Goal: Task Accomplishment & Management: Use online tool/utility

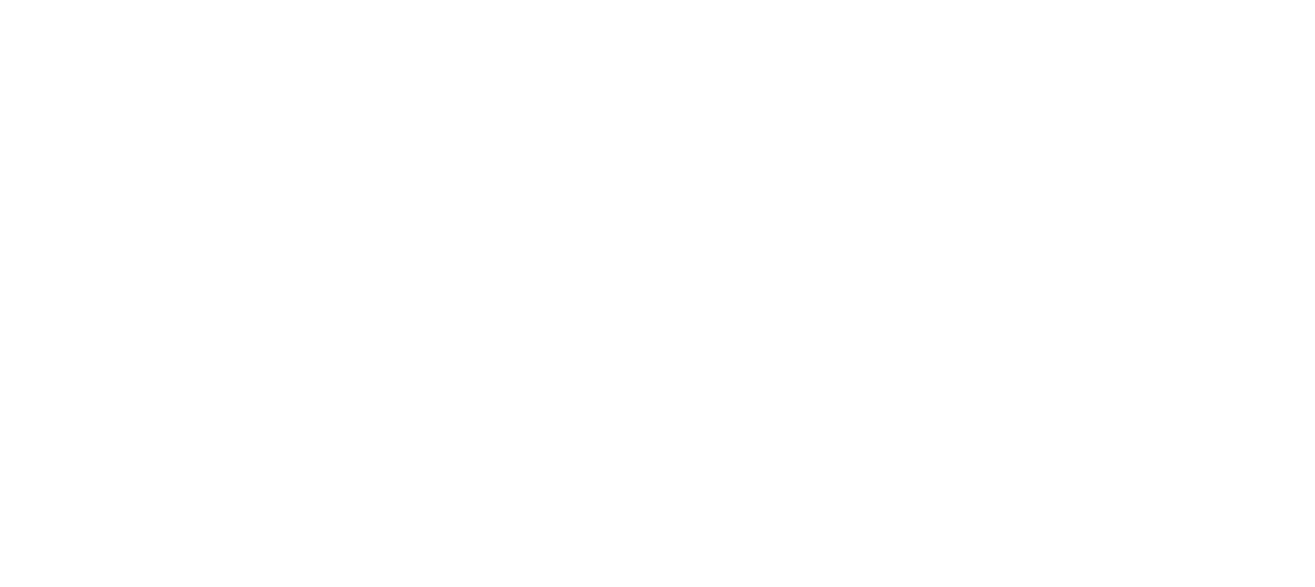
click at [247, 0] on html at bounding box center [657, 0] width 1315 height 0
click at [413, 0] on html at bounding box center [657, 0] width 1315 height 0
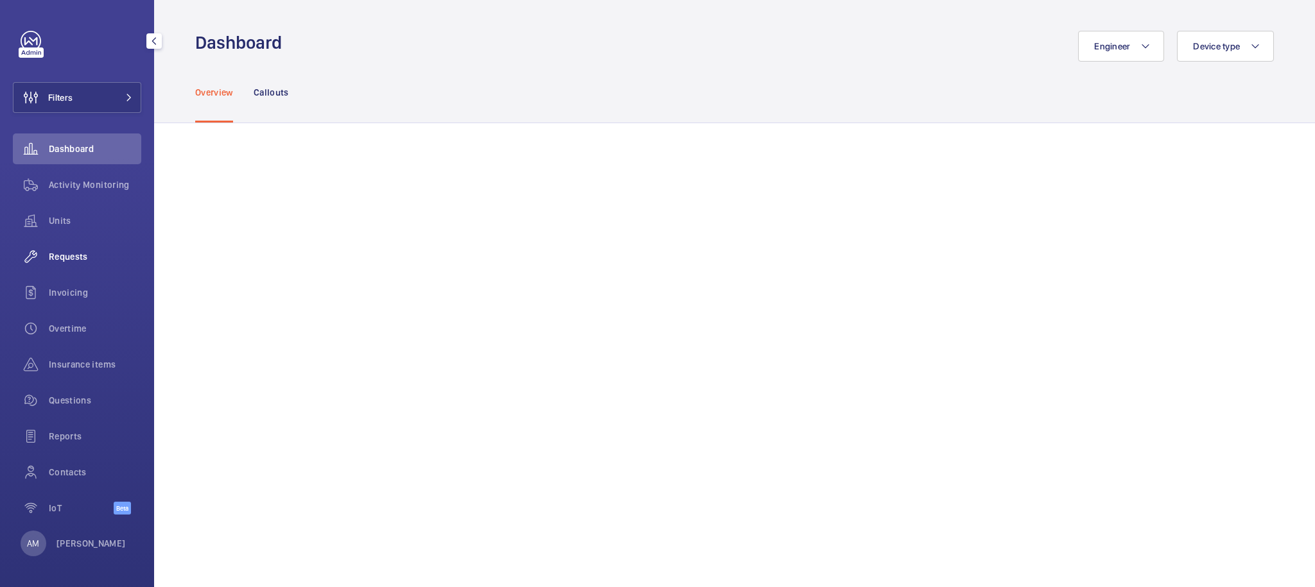
click at [67, 258] on span "Requests" at bounding box center [95, 256] width 92 height 13
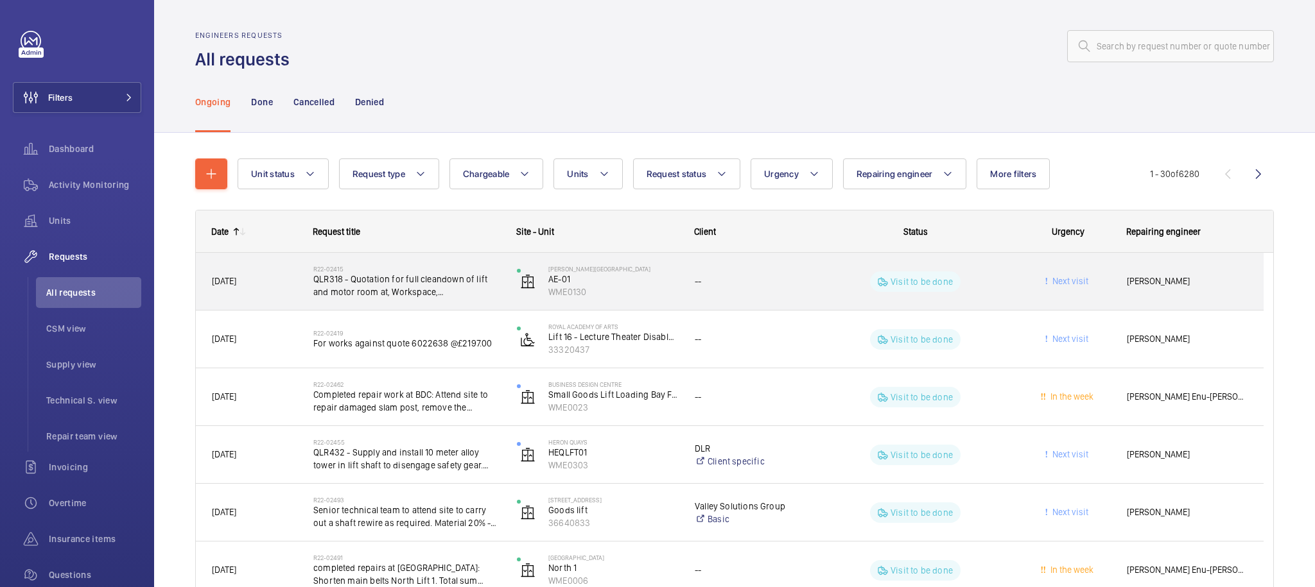
click at [975, 285] on wm-front-pills-cell "Visit to be done" at bounding box center [915, 282] width 187 height 21
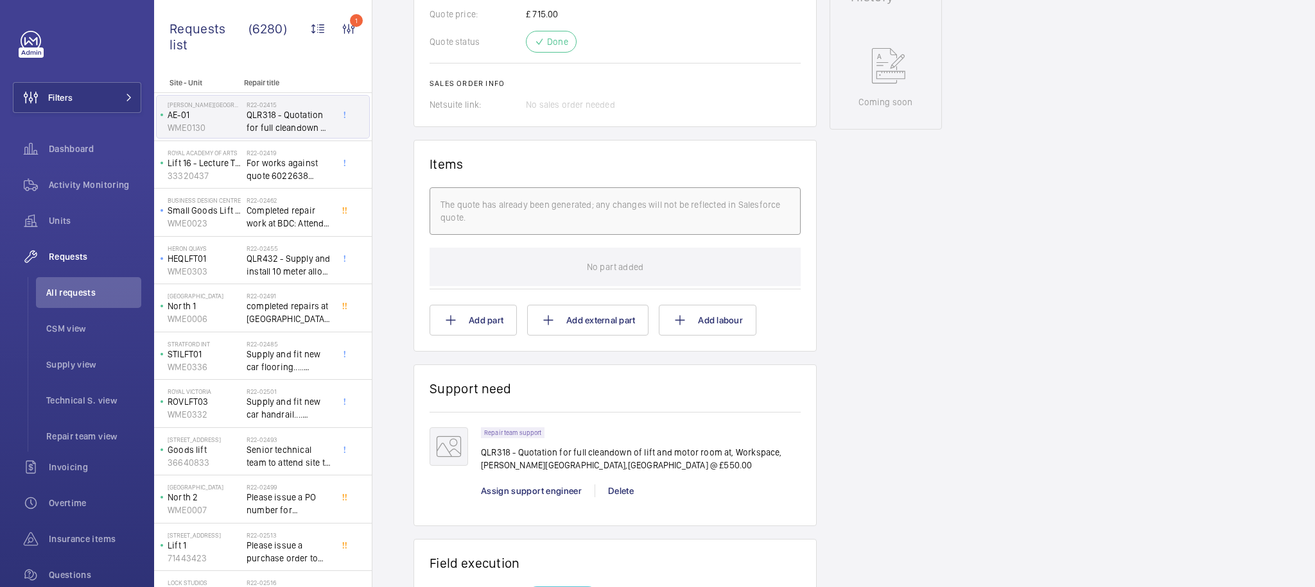
scroll to position [851, 0]
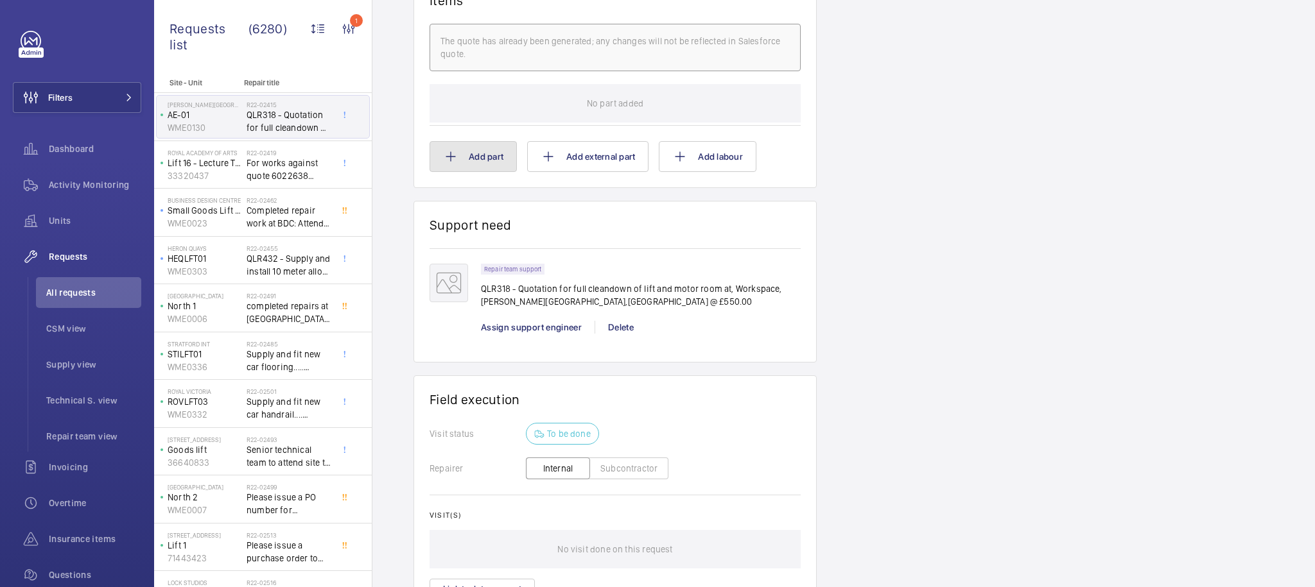
click at [490, 141] on button "Add part" at bounding box center [472, 156] width 87 height 31
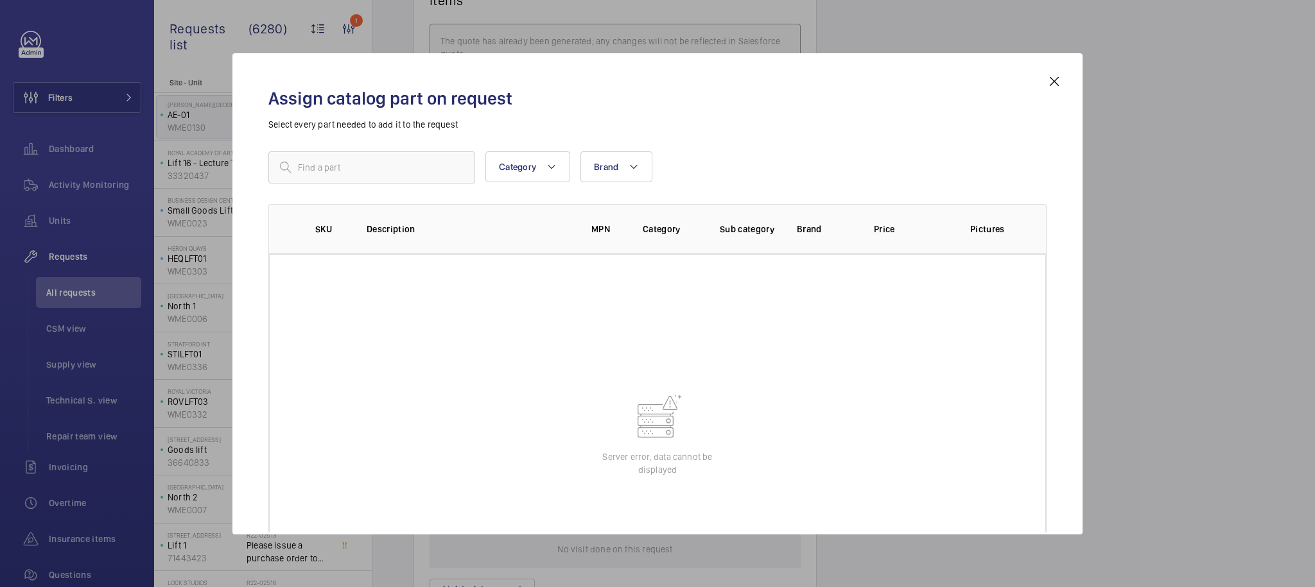
click at [811, 316] on wm-front-table-error "Server error, data cannot be displayed" at bounding box center [657, 433] width 777 height 359
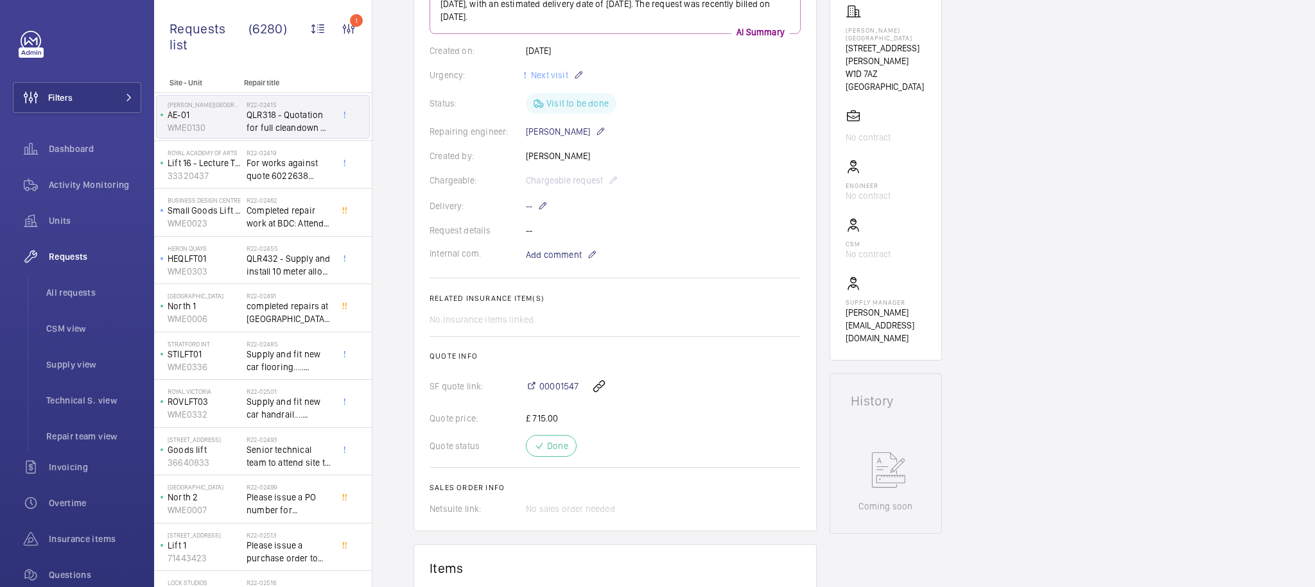
scroll to position [619, 0]
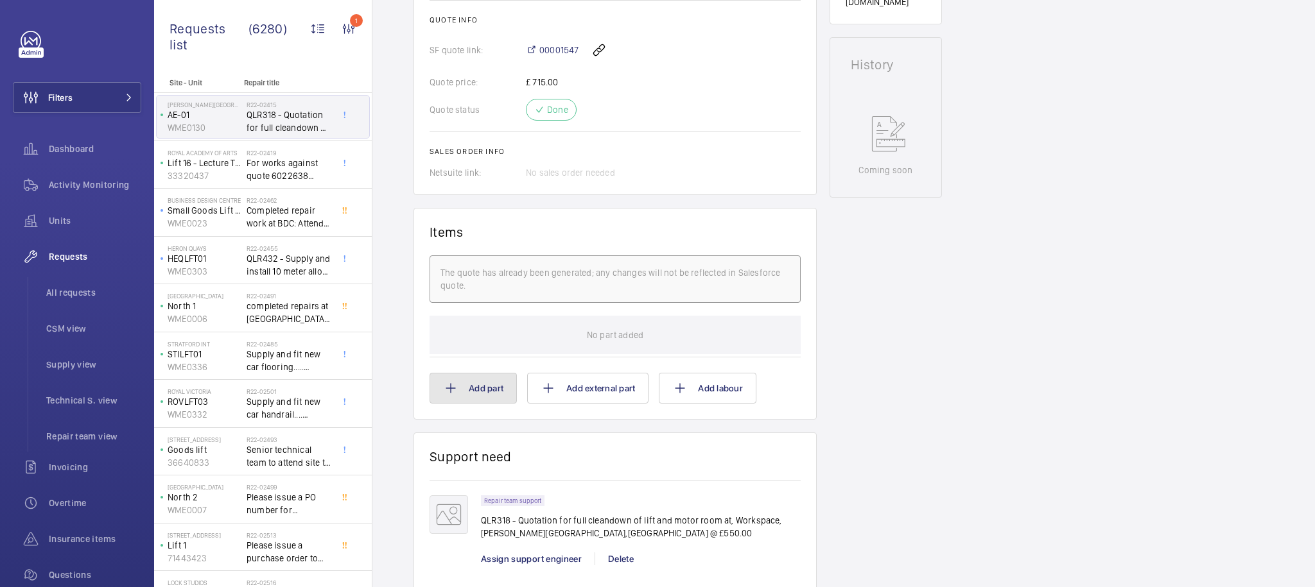
click at [501, 373] on button "Add part" at bounding box center [472, 388] width 87 height 31
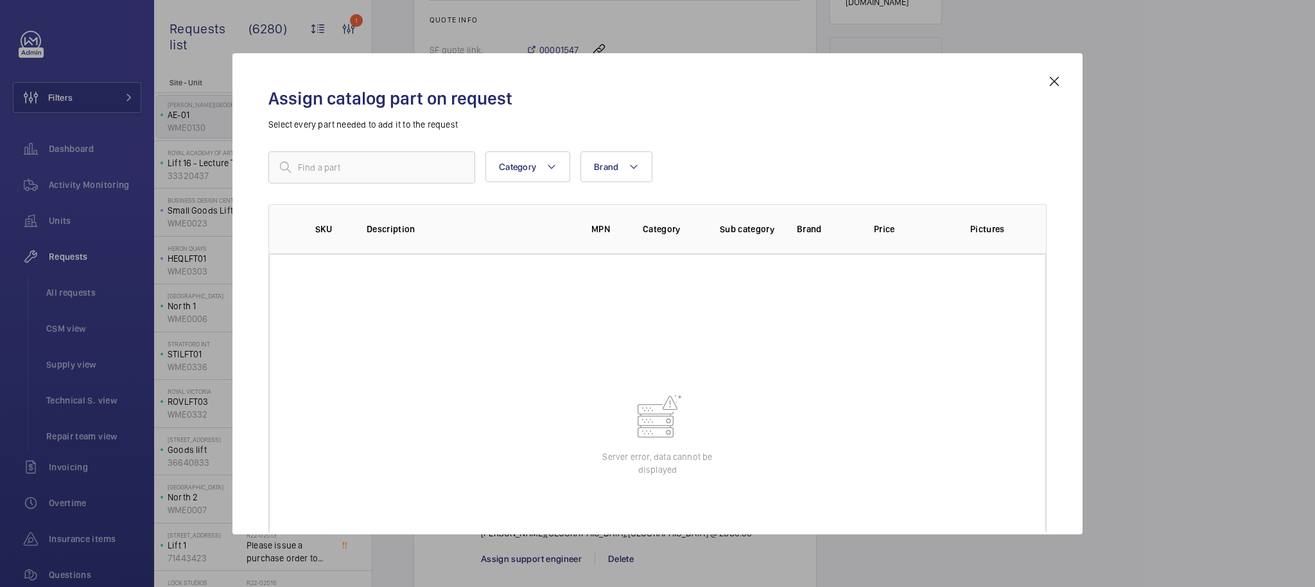
click at [1000, 175] on div "Category Brand More filters Reset all filters" at bounding box center [657, 168] width 778 height 32
click at [202, 331] on div at bounding box center [657, 293] width 1315 height 587
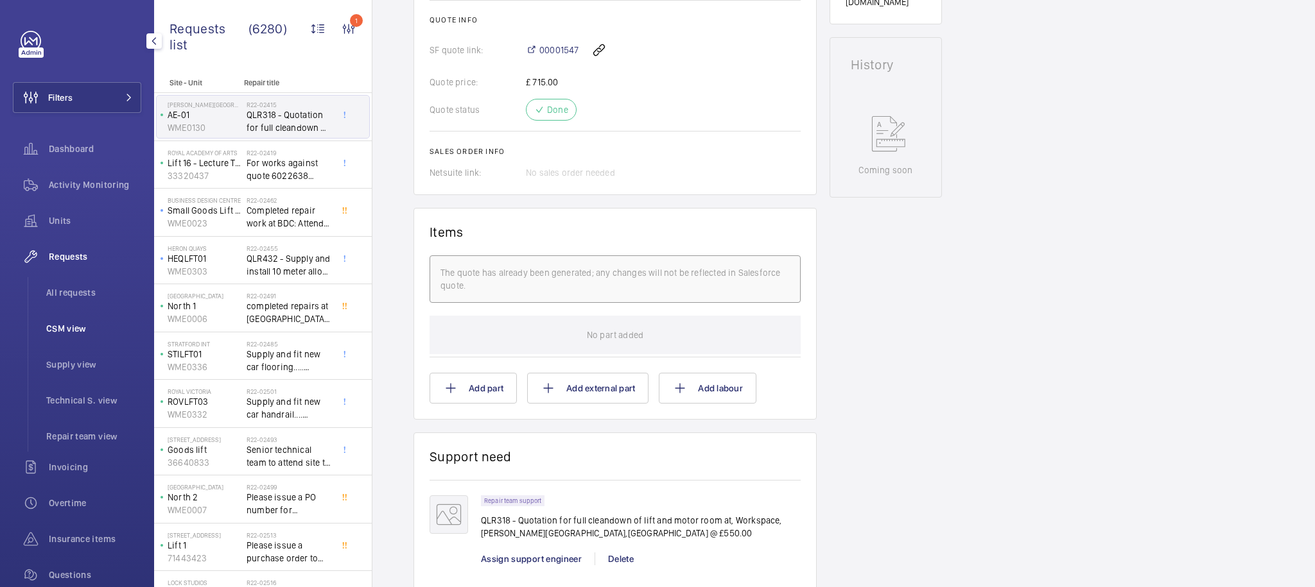
click at [77, 322] on span "CSM view" at bounding box center [93, 328] width 95 height 13
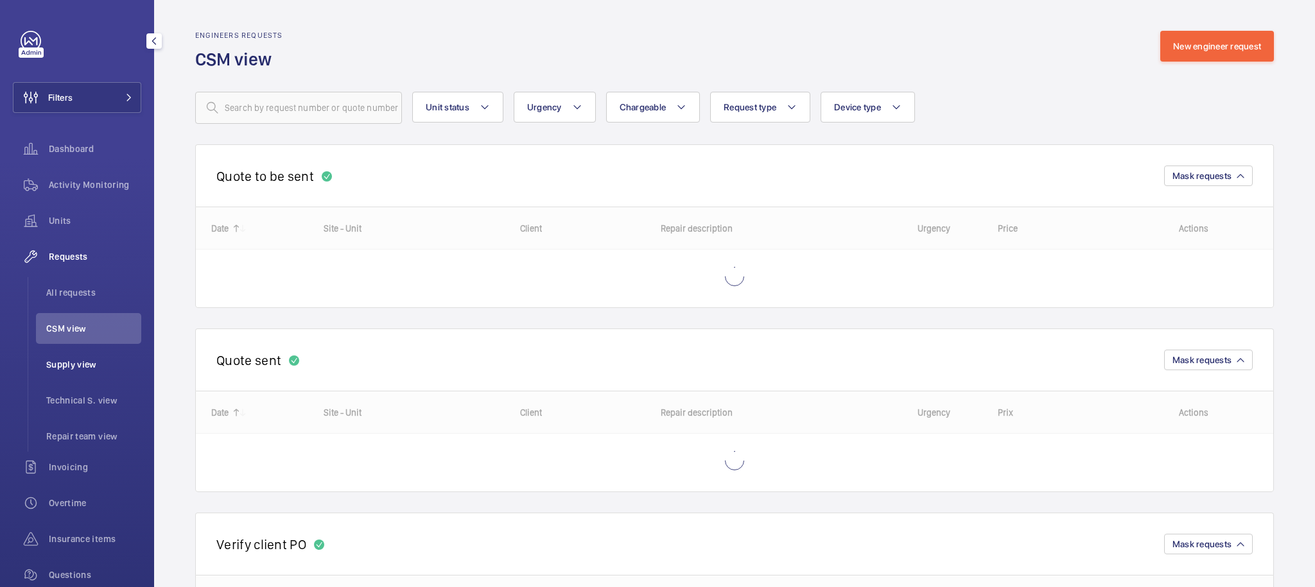
click at [75, 369] on span "Supply view" at bounding box center [93, 364] width 95 height 13
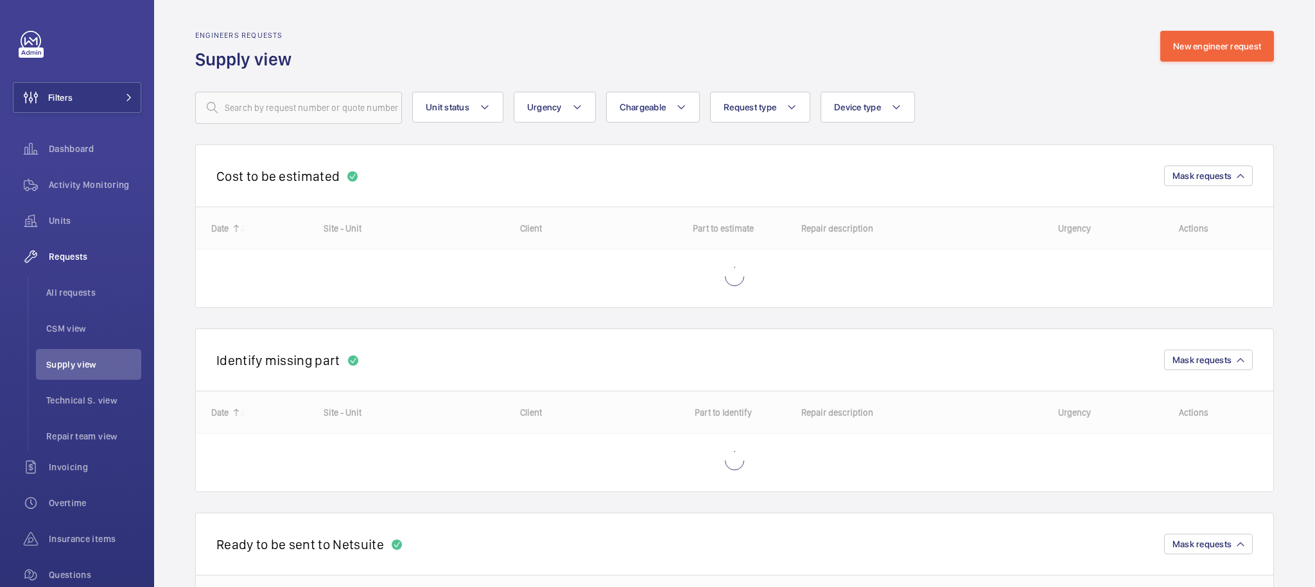
click at [977, 159] on div "Cost to be estimated Mask requests" at bounding box center [734, 175] width 1078 height 62
click at [977, 199] on div "Cost to be estimated Mask requests" at bounding box center [734, 175] width 1078 height 62
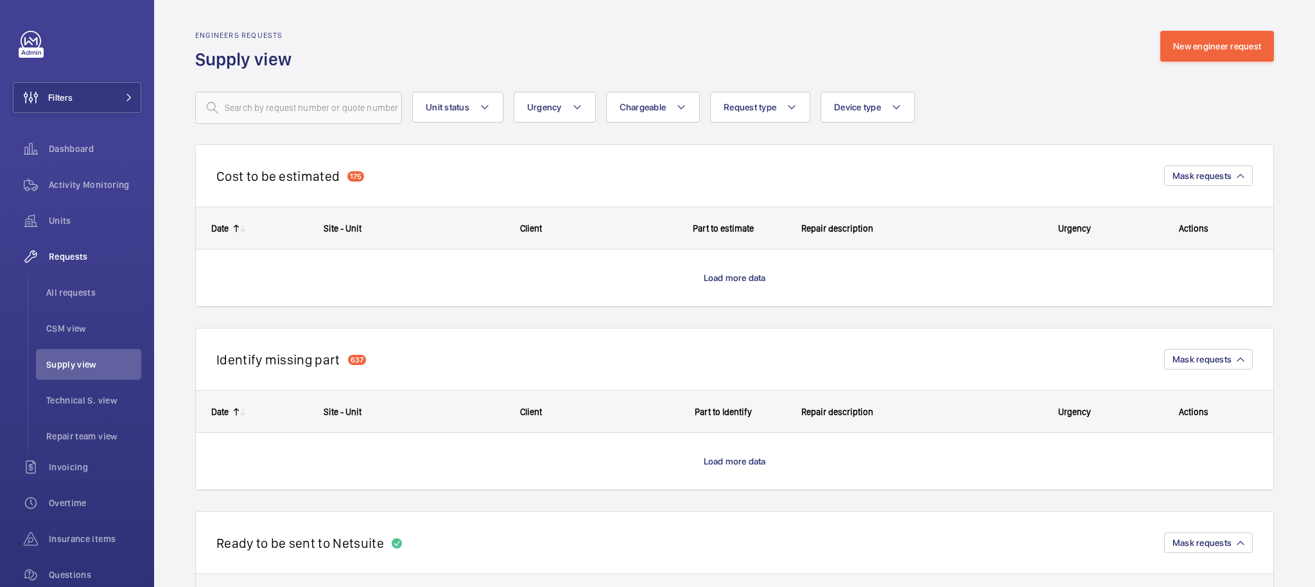
click at [731, 275] on span "Load more data" at bounding box center [735, 278] width 62 height 10
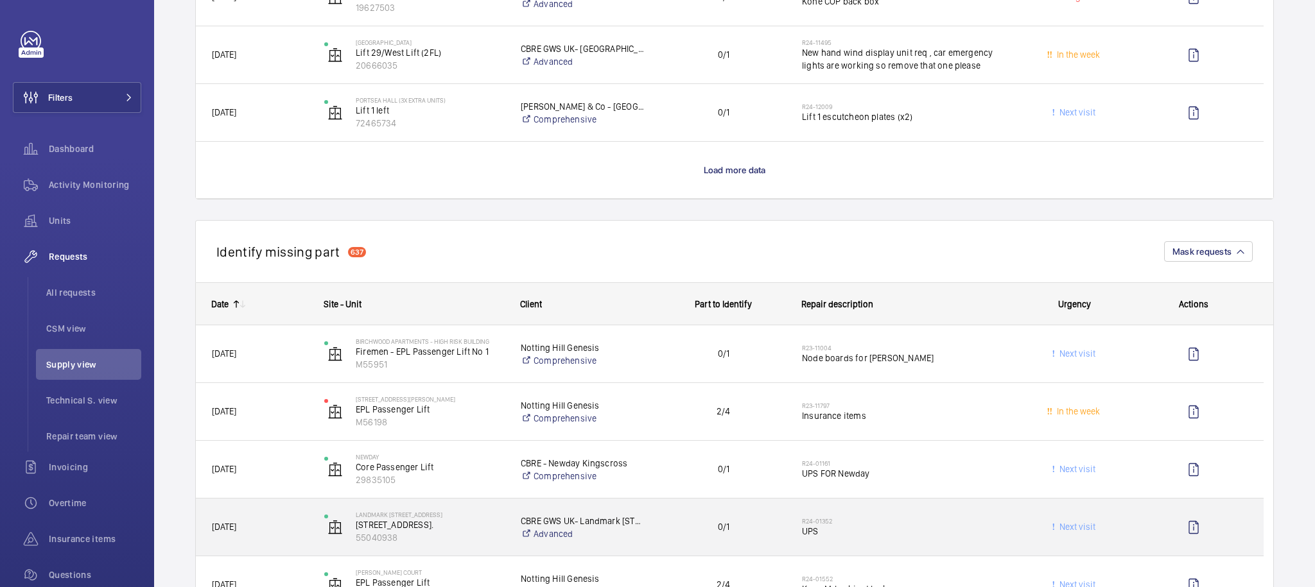
scroll to position [1149, 0]
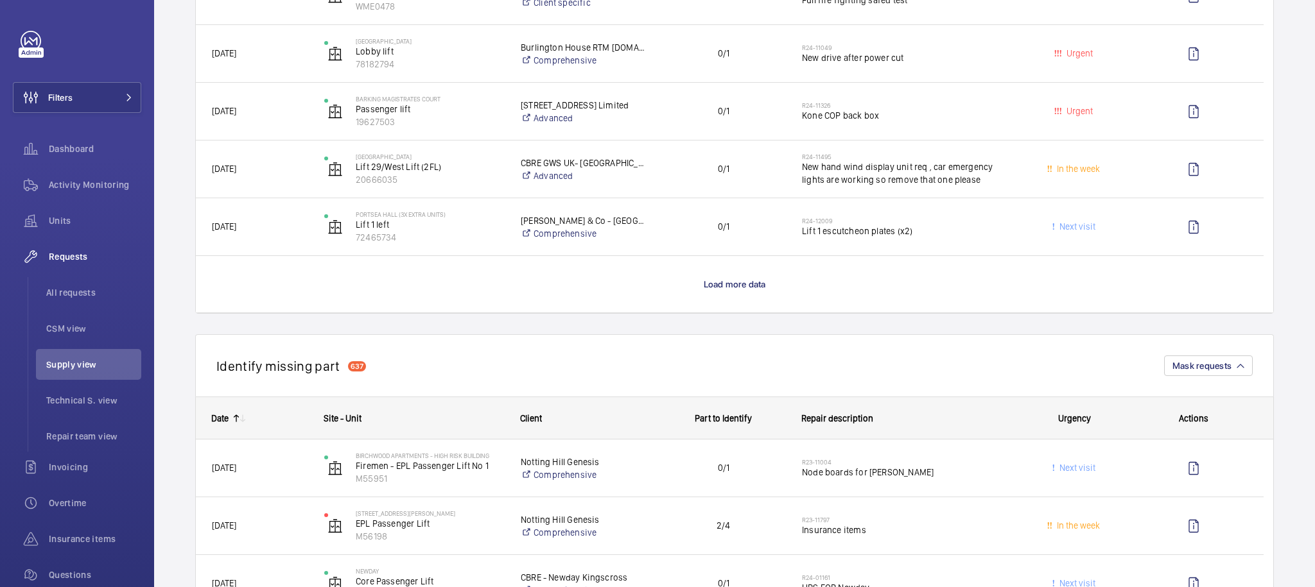
click at [725, 272] on wm-front-load-more-cell "Load more data" at bounding box center [734, 284] width 1077 height 56
click at [736, 290] on p "Load more data" at bounding box center [735, 284] width 62 height 13
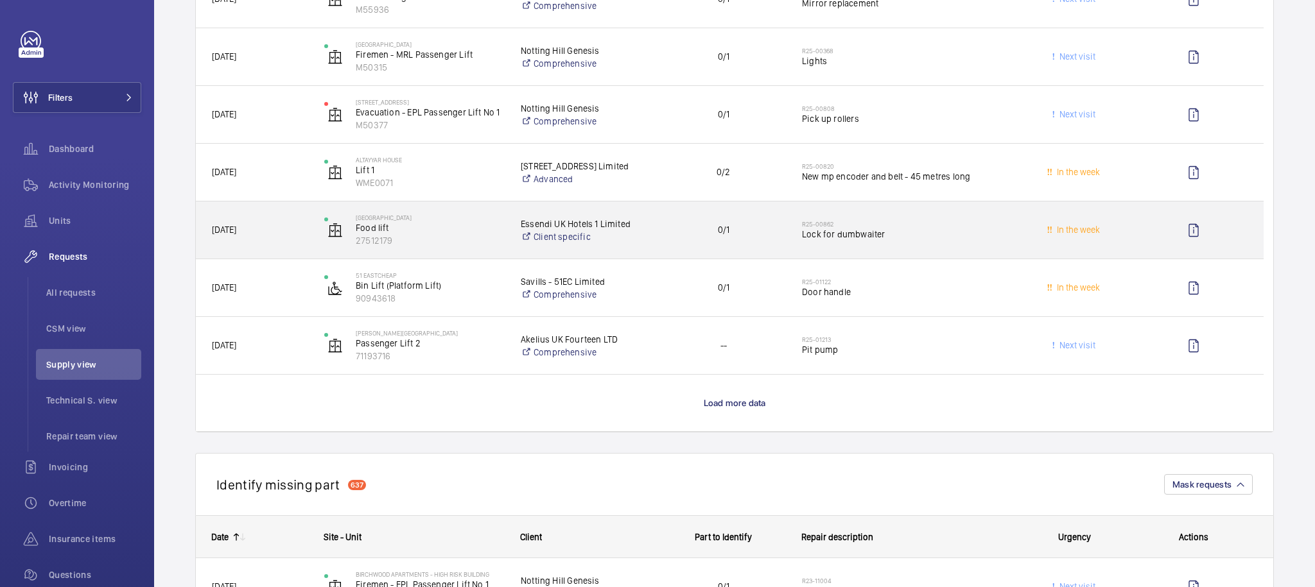
scroll to position [2421, 0]
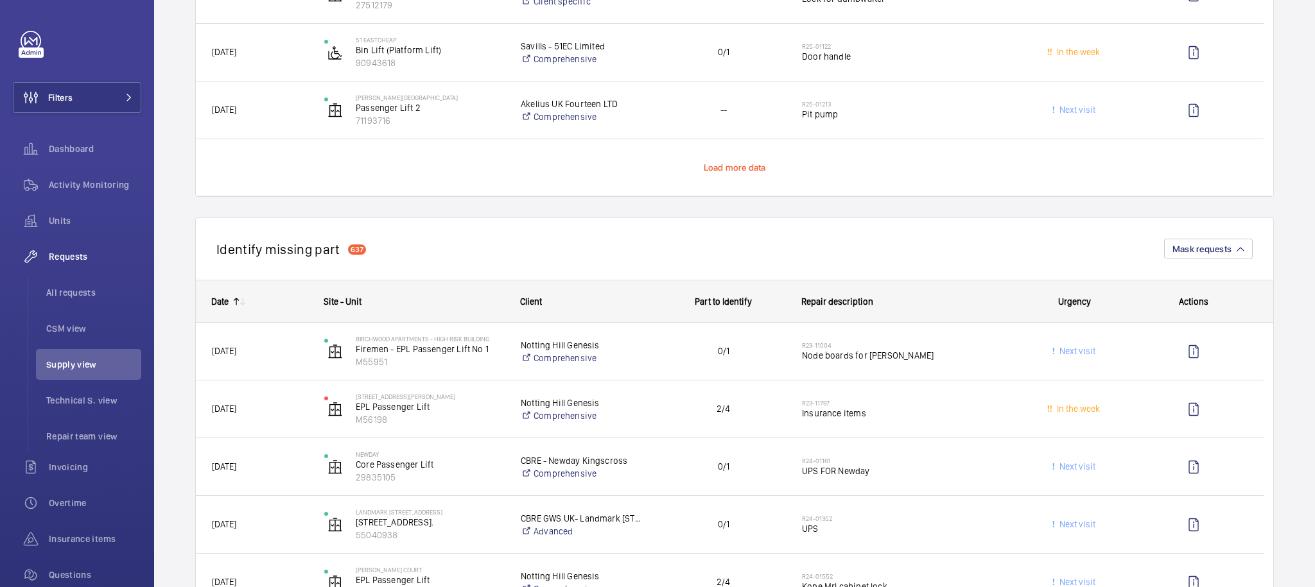
click at [727, 171] on span "Load more data" at bounding box center [735, 167] width 62 height 10
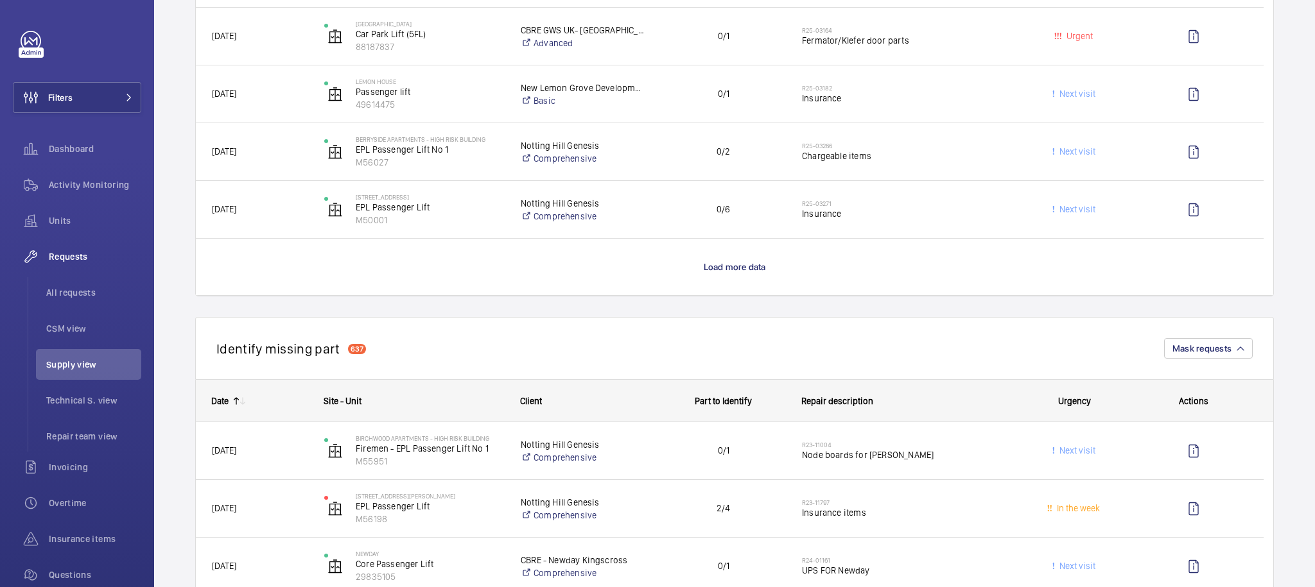
scroll to position [3477, 0]
click at [731, 257] on wm-front-load-more-cell "Load more data" at bounding box center [734, 267] width 1077 height 56
click at [732, 262] on p "Load more data" at bounding box center [735, 267] width 62 height 13
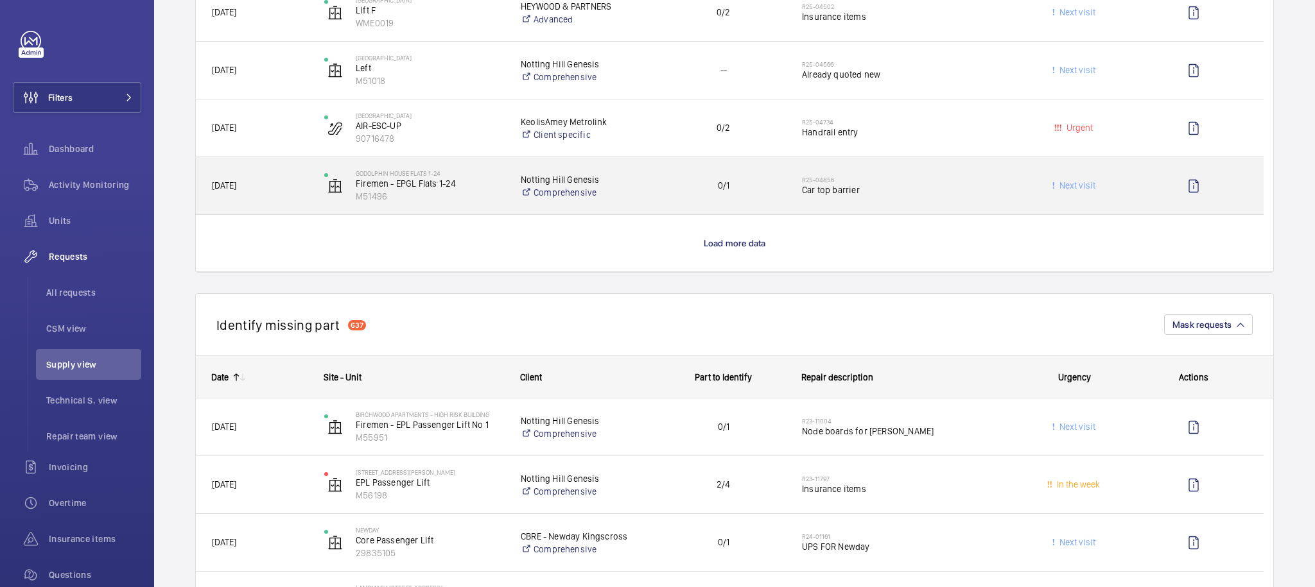
scroll to position [4696, 0]
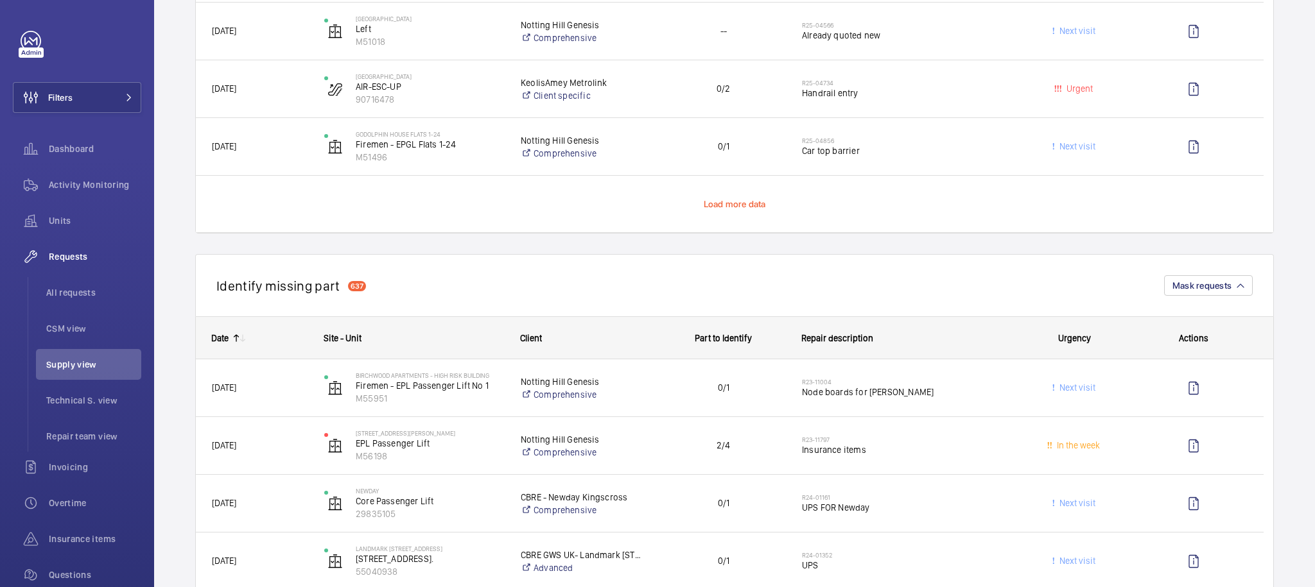
click at [715, 208] on span "Load more data" at bounding box center [735, 204] width 62 height 10
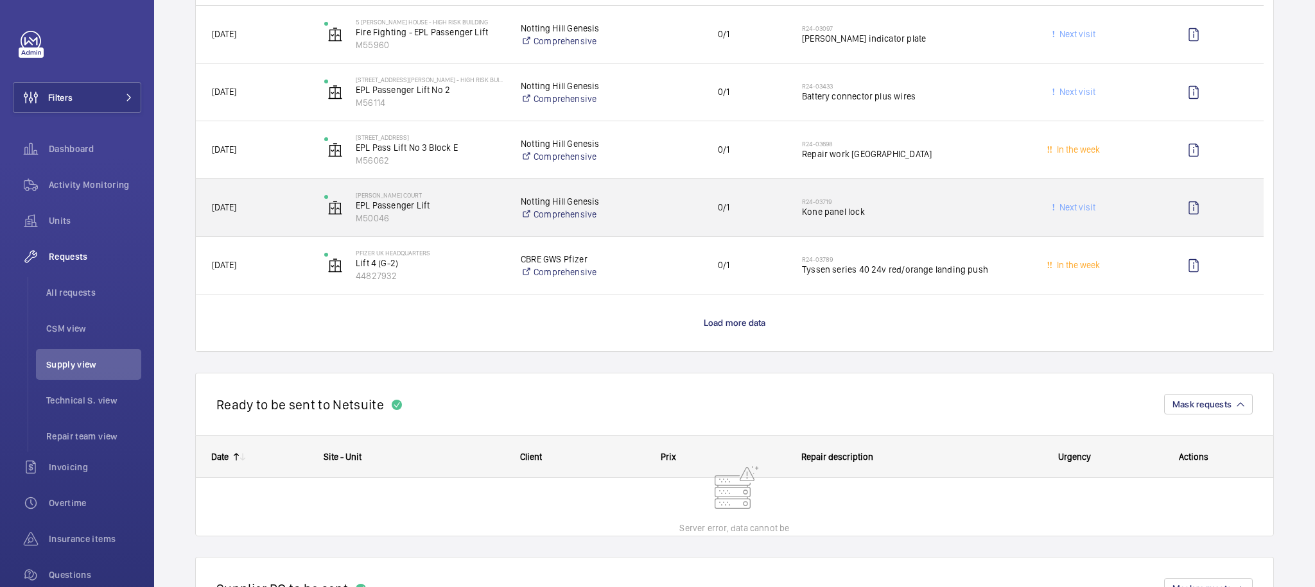
scroll to position [1407, 0]
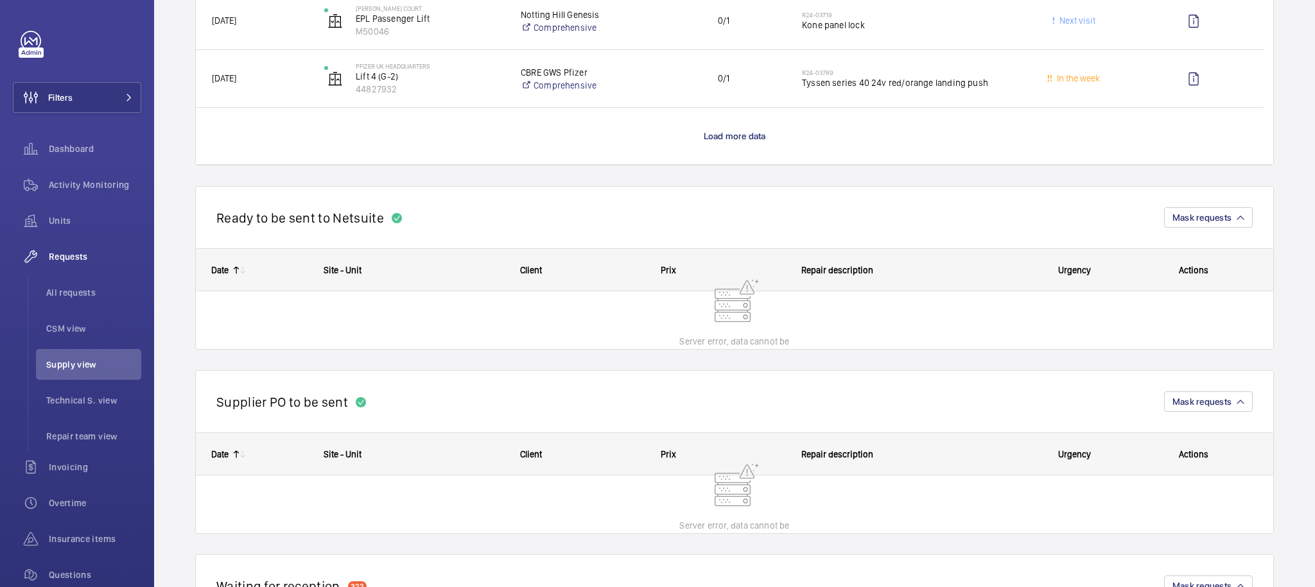
scroll to position [2717, 0]
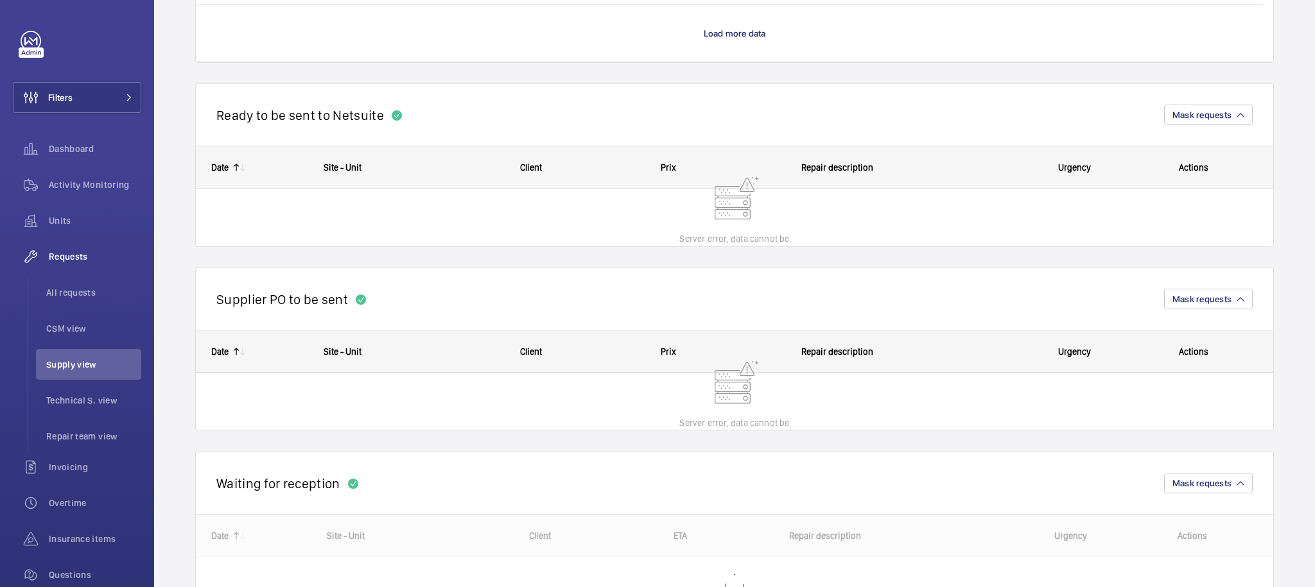
scroll to position [2742, 0]
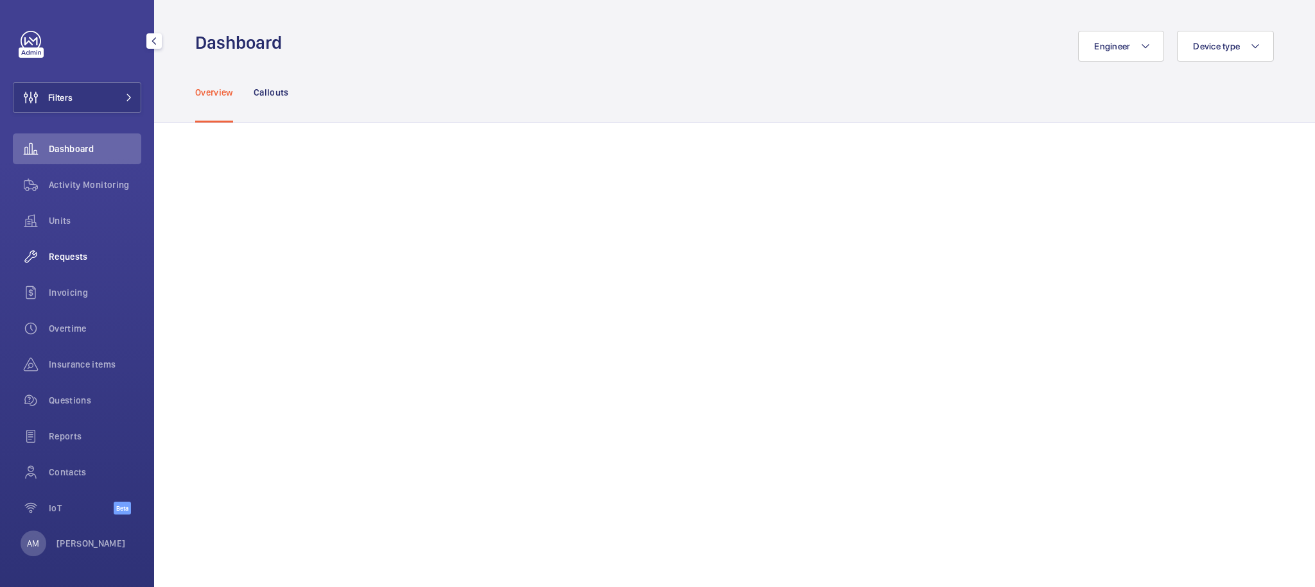
click at [94, 259] on span "Requests" at bounding box center [95, 256] width 92 height 13
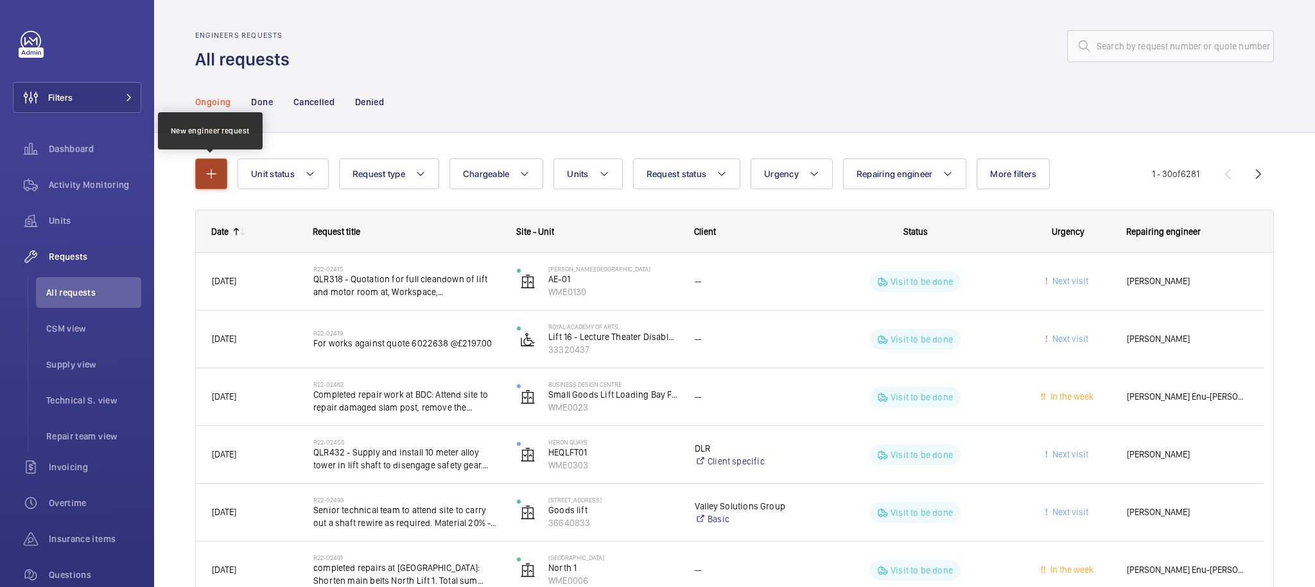
click at [223, 173] on button "button" at bounding box center [211, 174] width 32 height 31
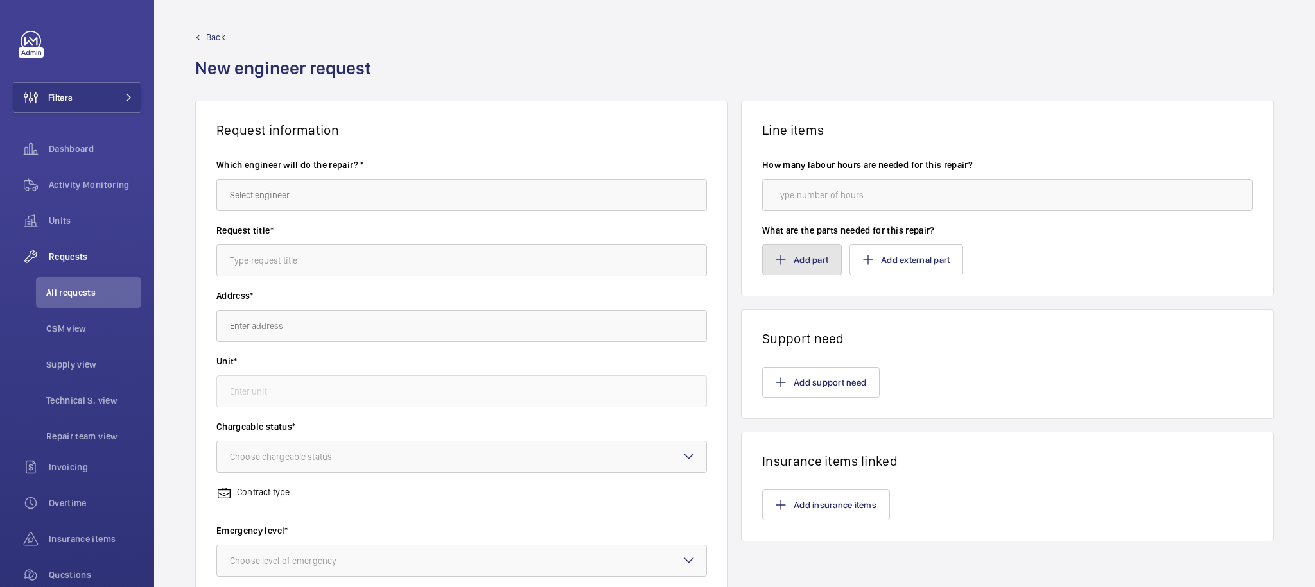
click at [804, 266] on button "Add part" at bounding box center [802, 260] width 80 height 31
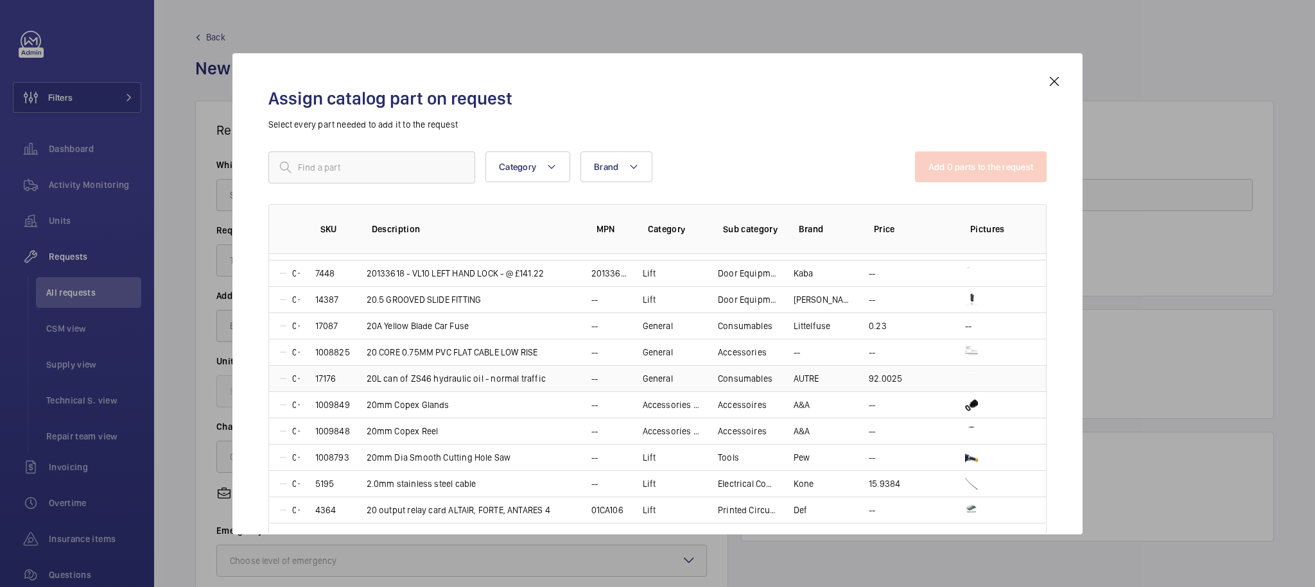
scroll to position [6378, 0]
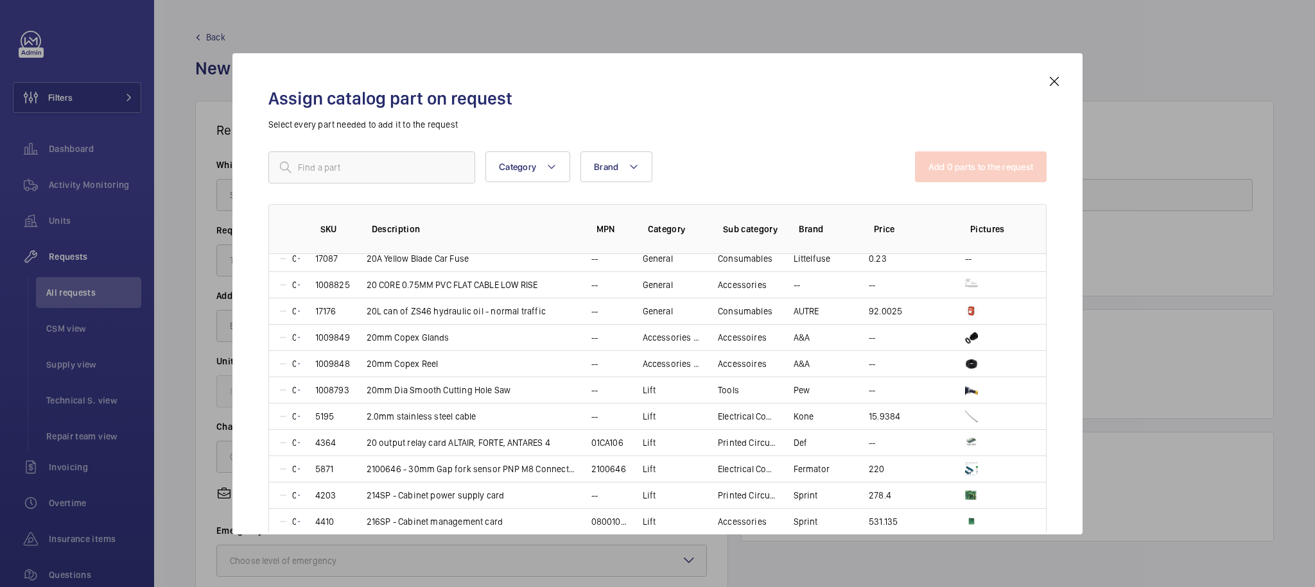
click at [1125, 292] on div at bounding box center [657, 293] width 1315 height 587
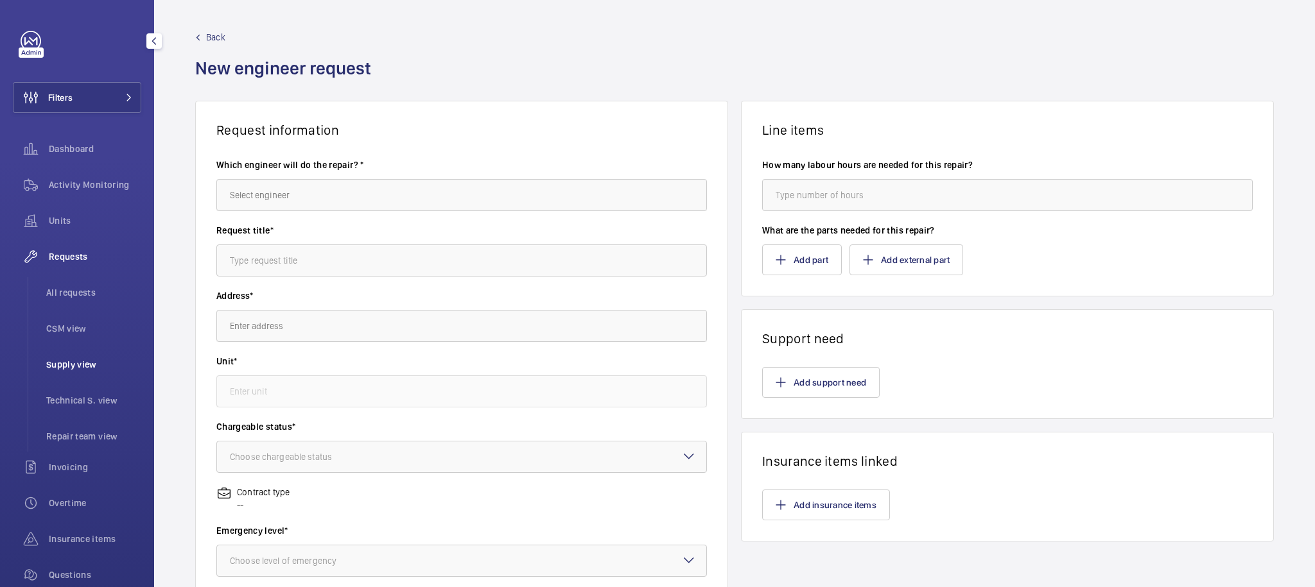
click at [72, 367] on span "Supply view" at bounding box center [93, 364] width 95 height 13
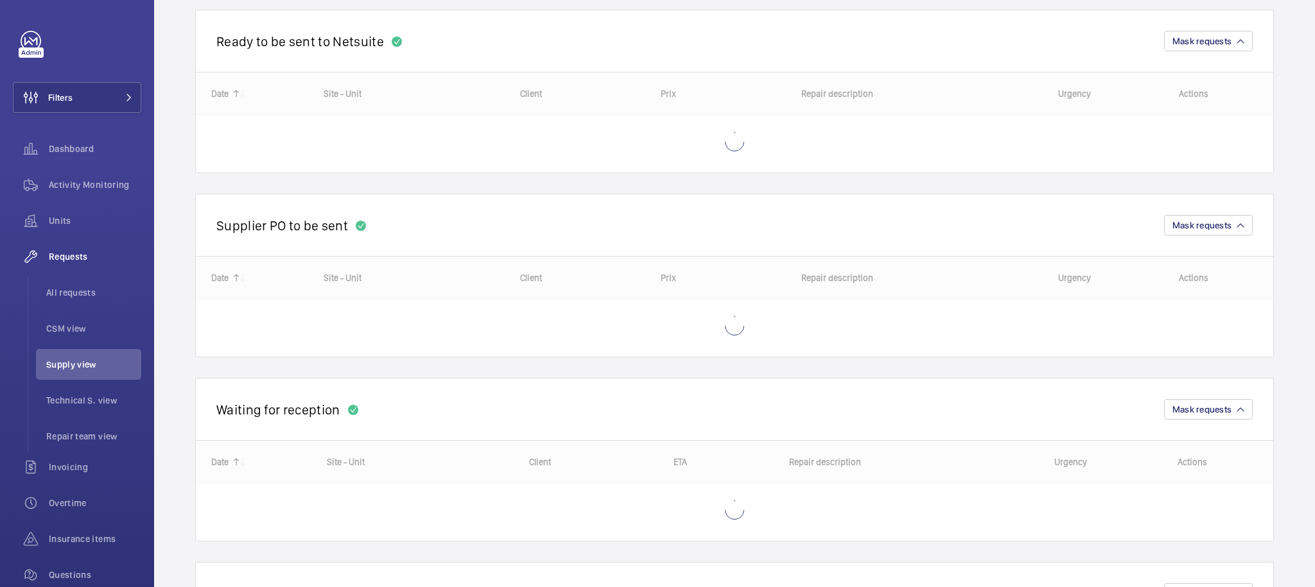
scroll to position [505, 0]
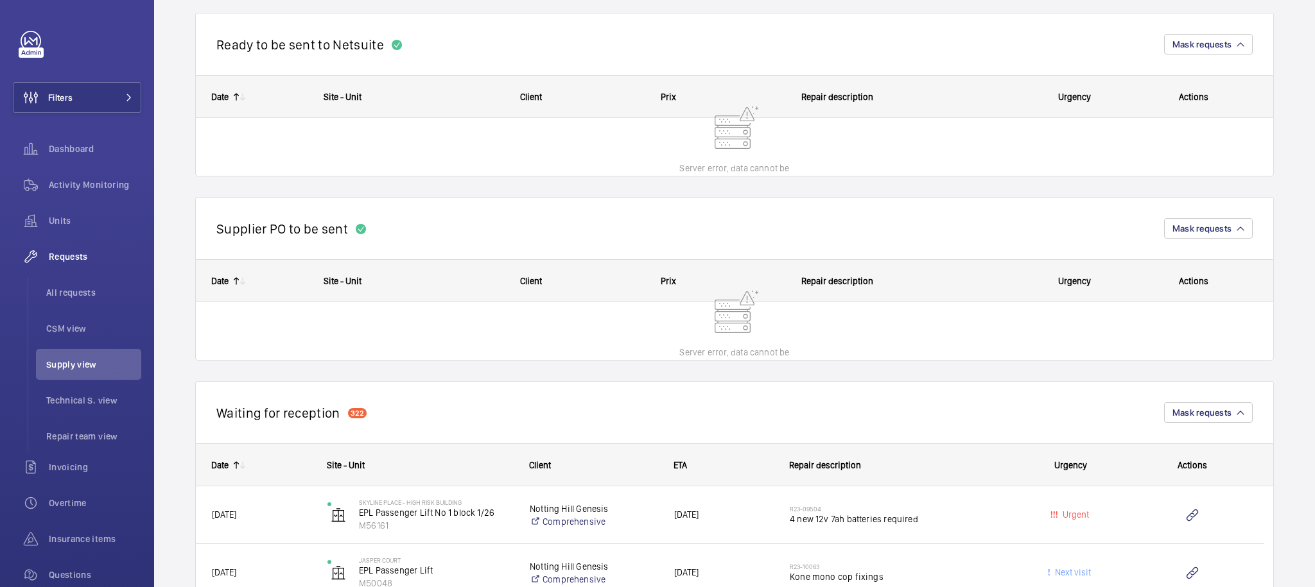
scroll to position [2724, 0]
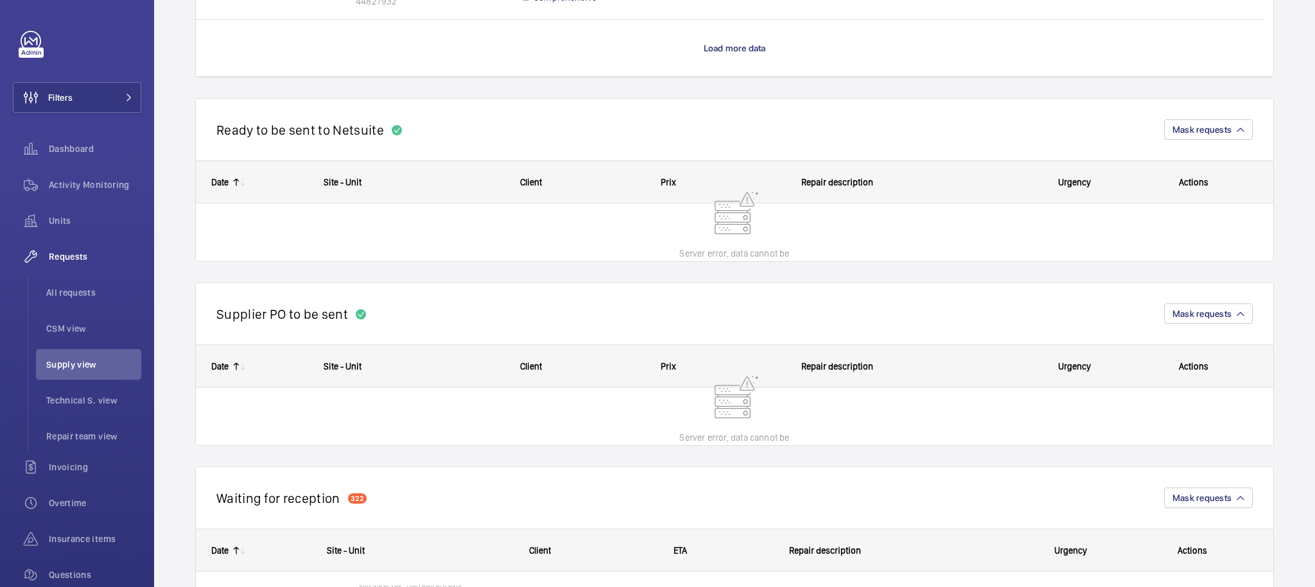
click at [665, 296] on div "Supplier PO to be sent Mask requests" at bounding box center [734, 313] width 1078 height 62
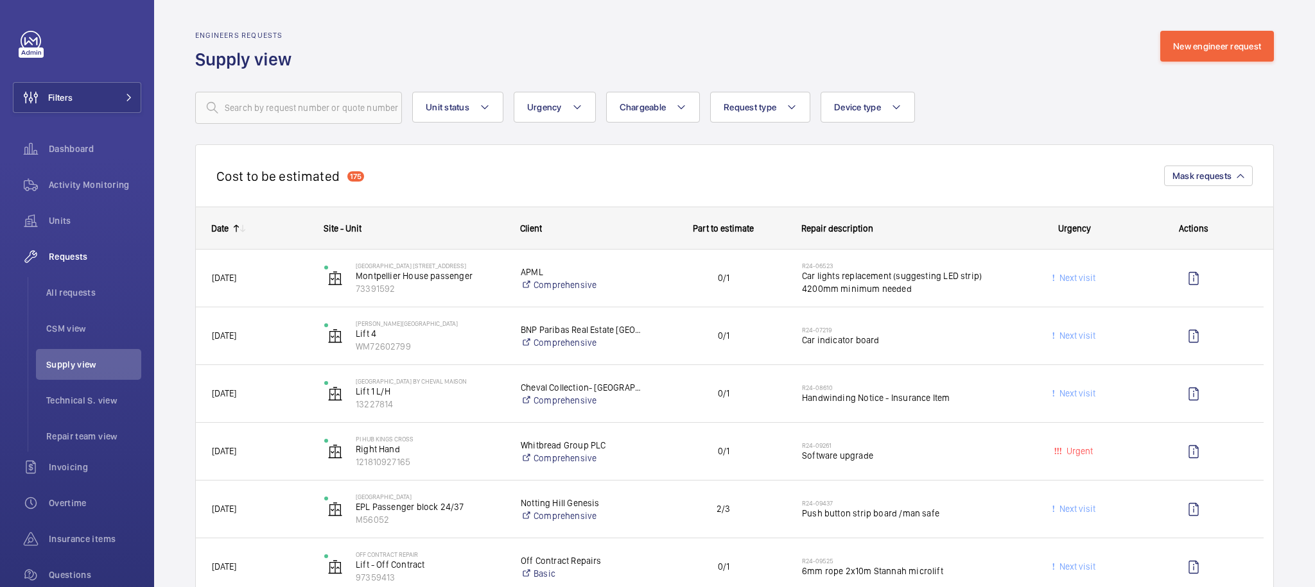
scroll to position [2742, 0]
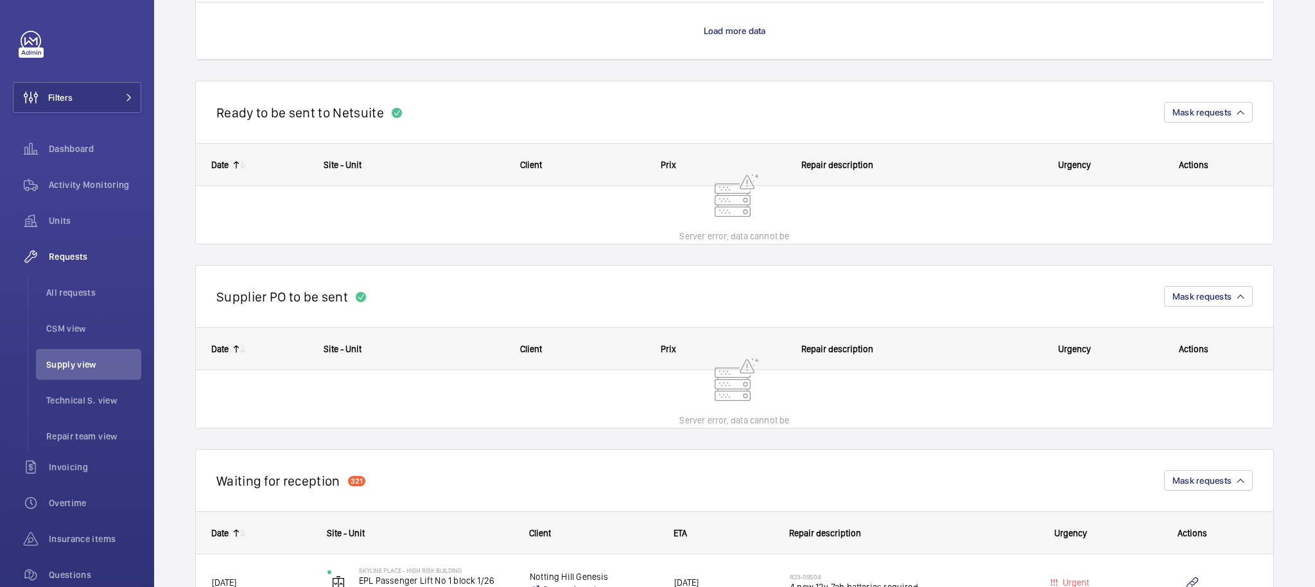
click at [466, 254] on wm-front-repair-requests-business-view "Engineers requests Supply view New engineer request Unit status Urgency Chargea…" at bounding box center [734, 198] width 1078 height 5818
